Goal: Transaction & Acquisition: Subscribe to service/newsletter

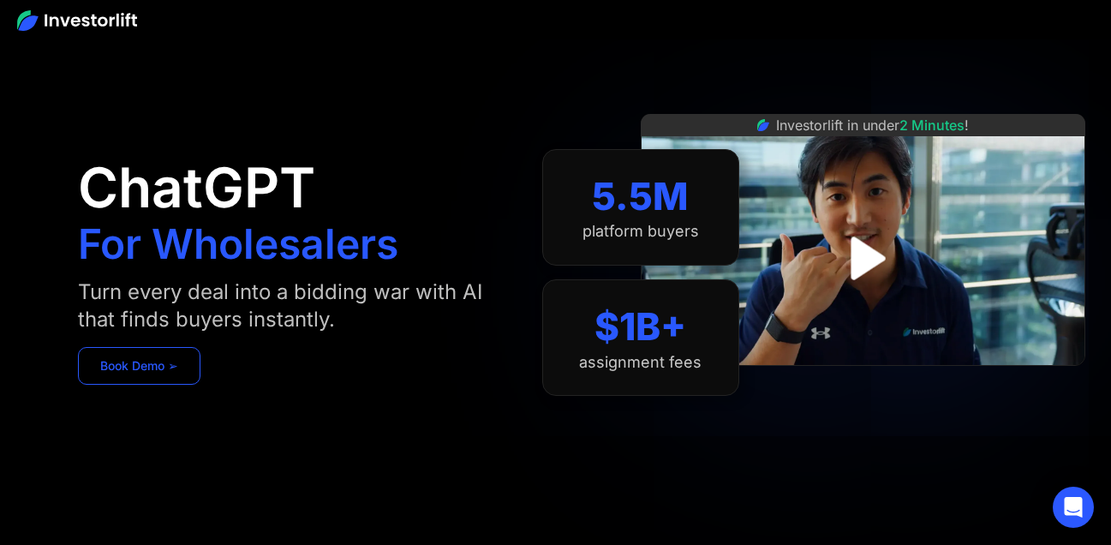
click at [146, 359] on link "Book Demo ➢" at bounding box center [139, 366] width 123 height 38
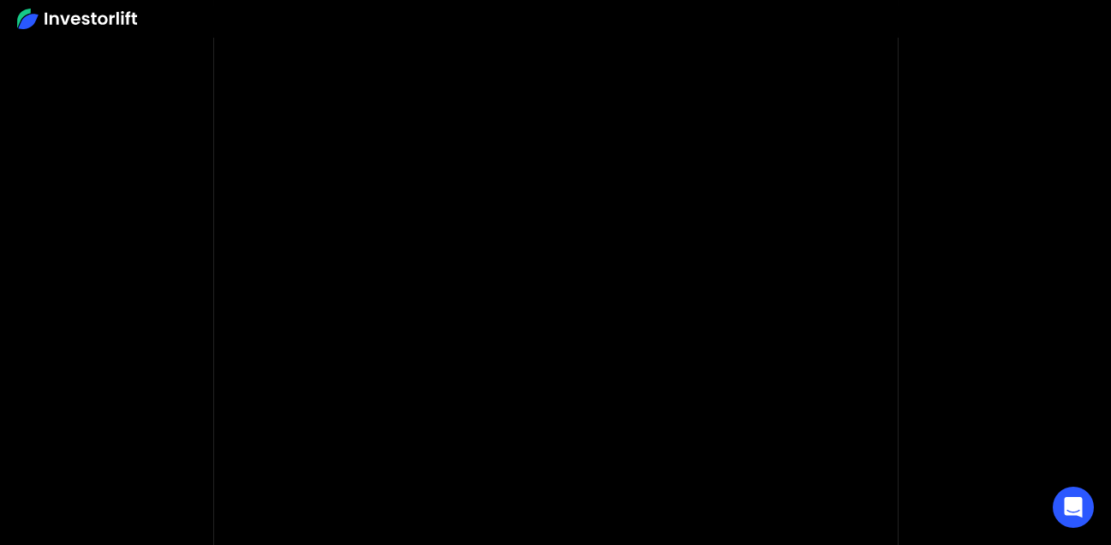
scroll to position [282, 0]
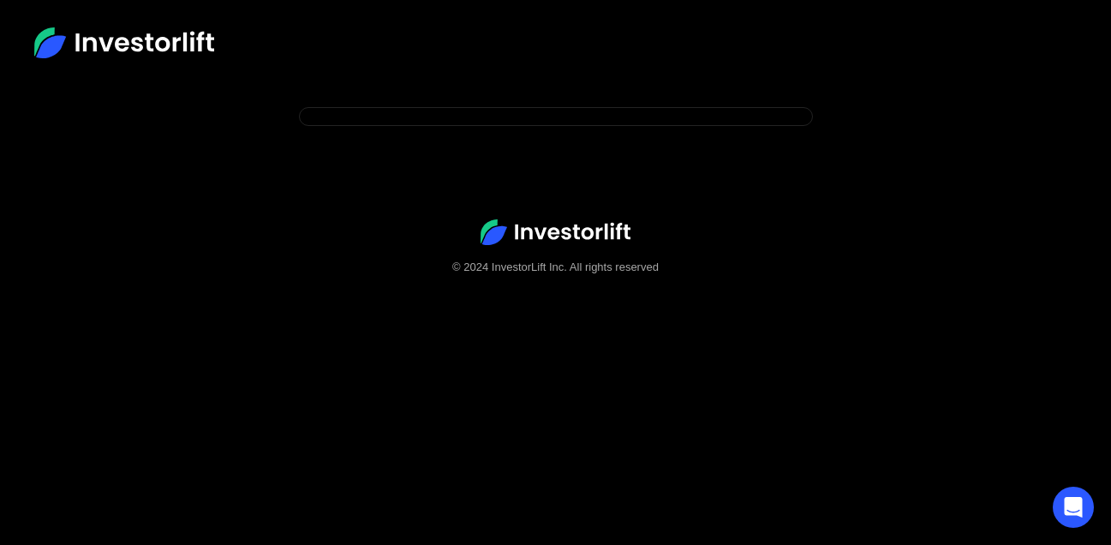
click at [484, 164] on body "© 2024 InvestorLift Inc. All rights reserved" at bounding box center [555, 379] width 1111 height 545
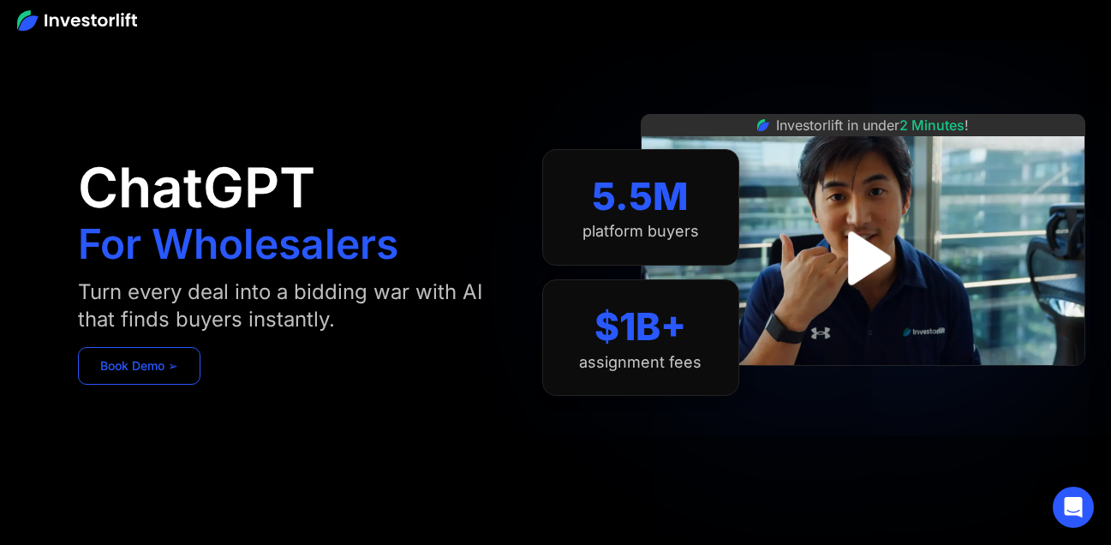
click at [139, 362] on link "Book Demo ➢" at bounding box center [139, 366] width 123 height 38
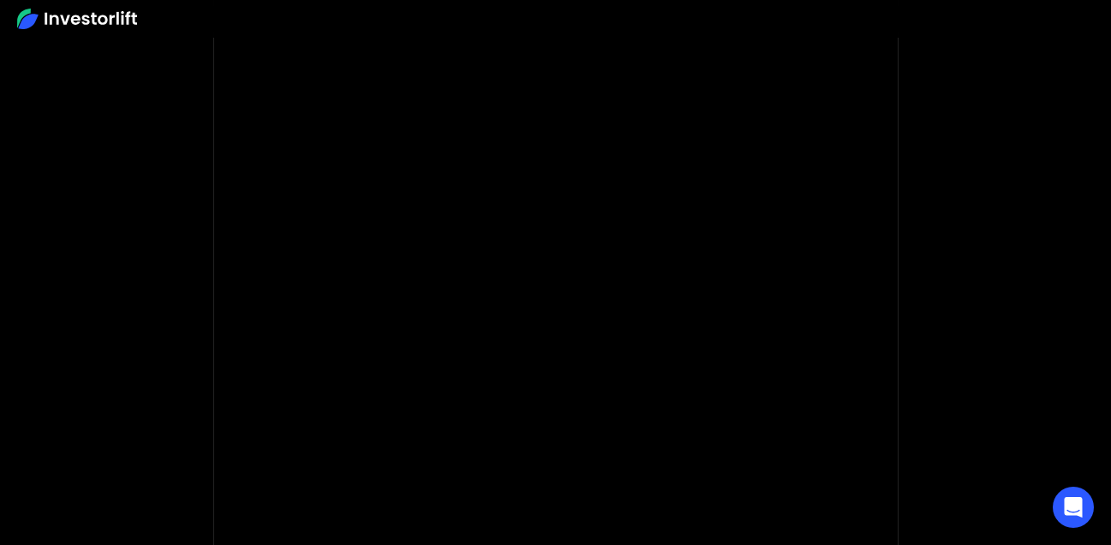
scroll to position [134, 0]
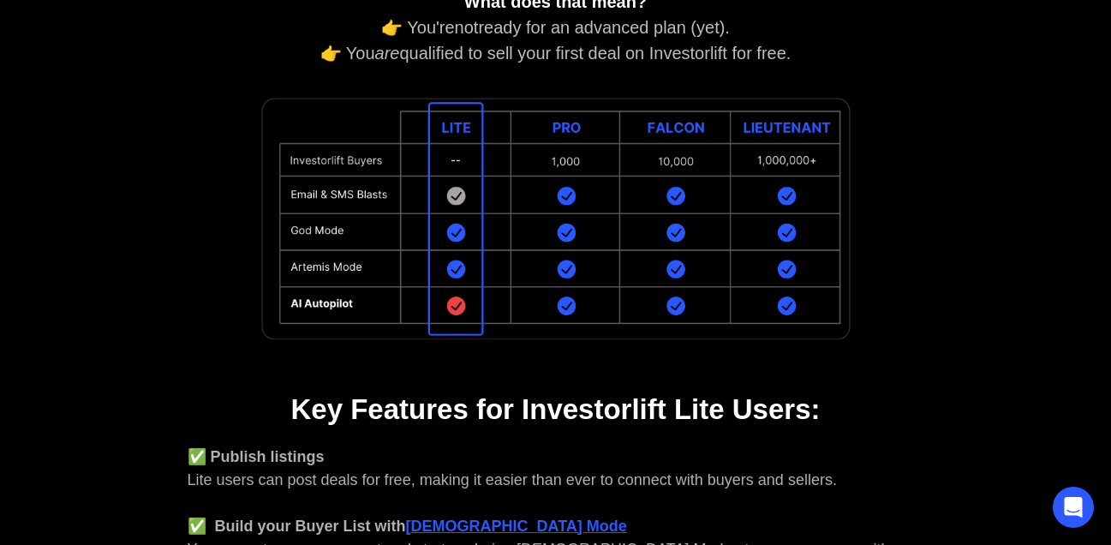
scroll to position [341, 0]
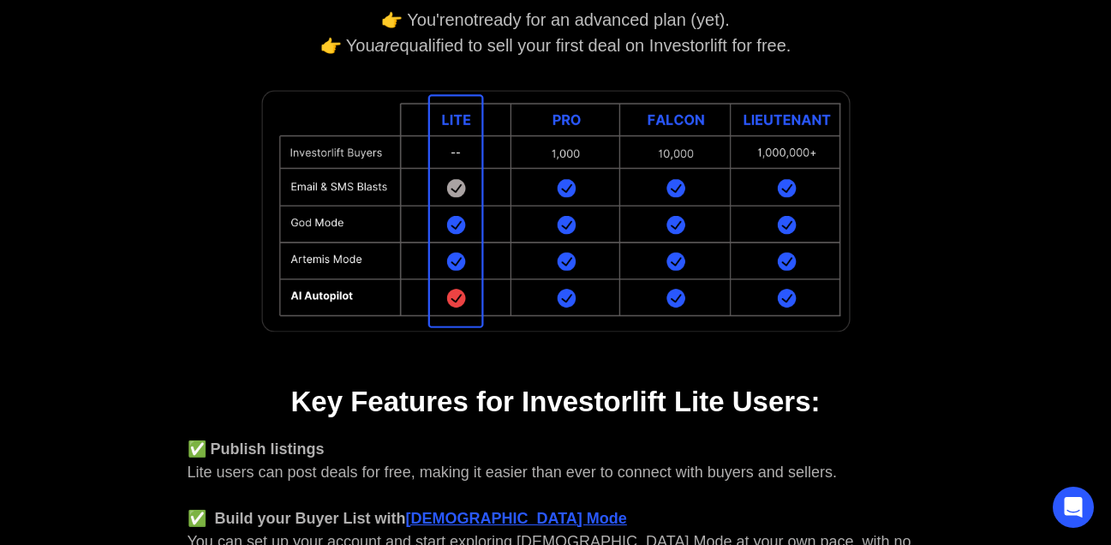
click at [444, 365] on div "You're qualified for Investorlift Lite! What does that mean? 👉 You're not ready…" at bounding box center [555, 323] width 925 height 1156
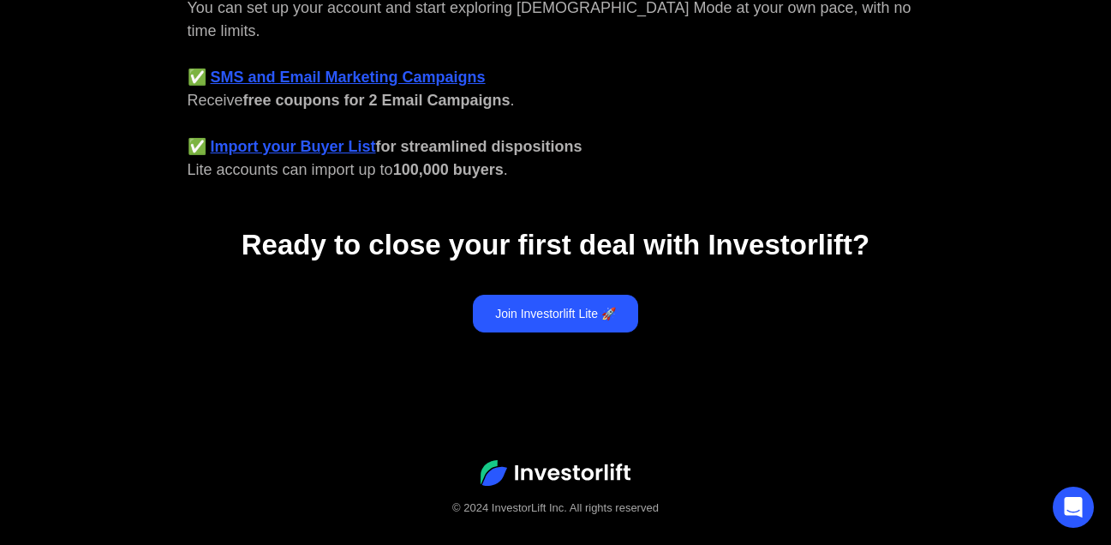
scroll to position [876, 0]
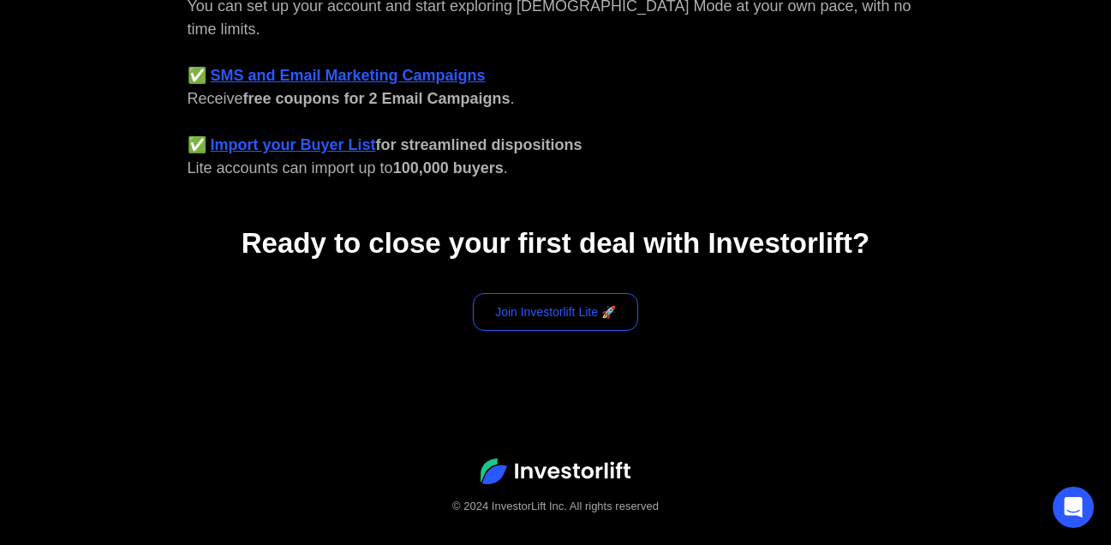
click at [569, 297] on link "Join Investorlift Lite 🚀" at bounding box center [555, 312] width 165 height 38
click at [549, 293] on link "Join Investorlift Lite 🚀" at bounding box center [555, 312] width 165 height 38
